Goal: Navigation & Orientation: Go to known website

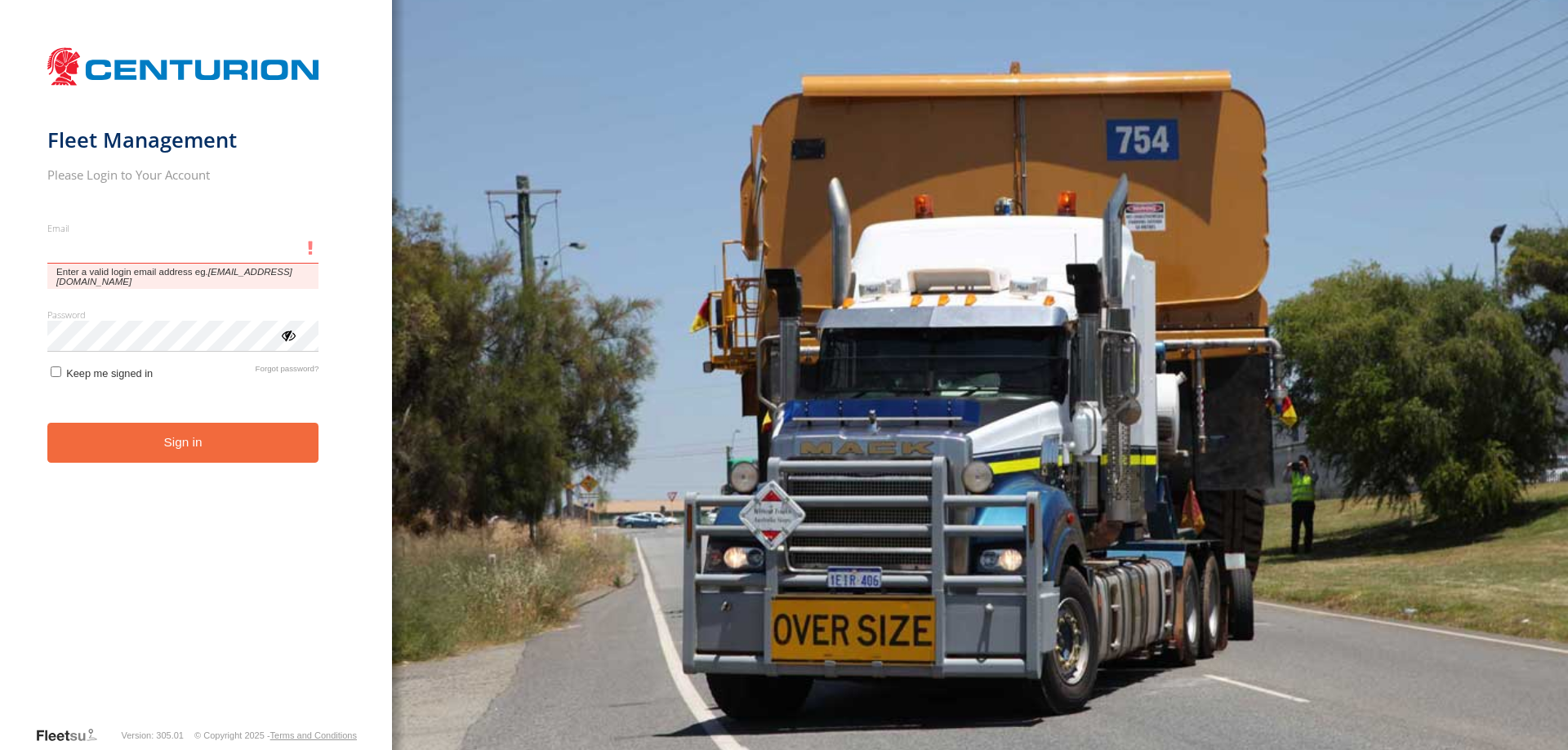
type input "**********"
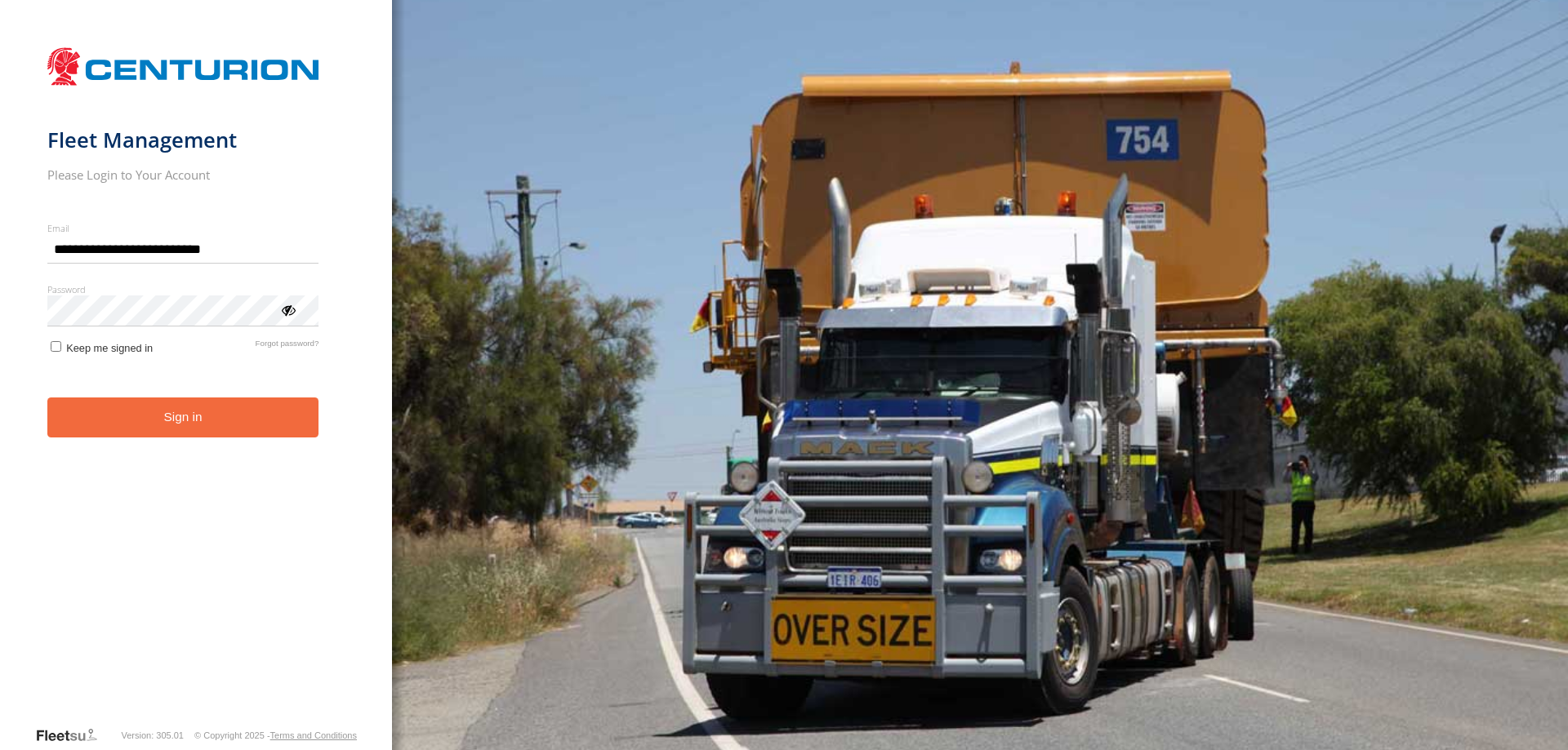
click at [193, 429] on button "Sign in" at bounding box center [183, 417] width 272 height 40
